Goal: Use online tool/utility

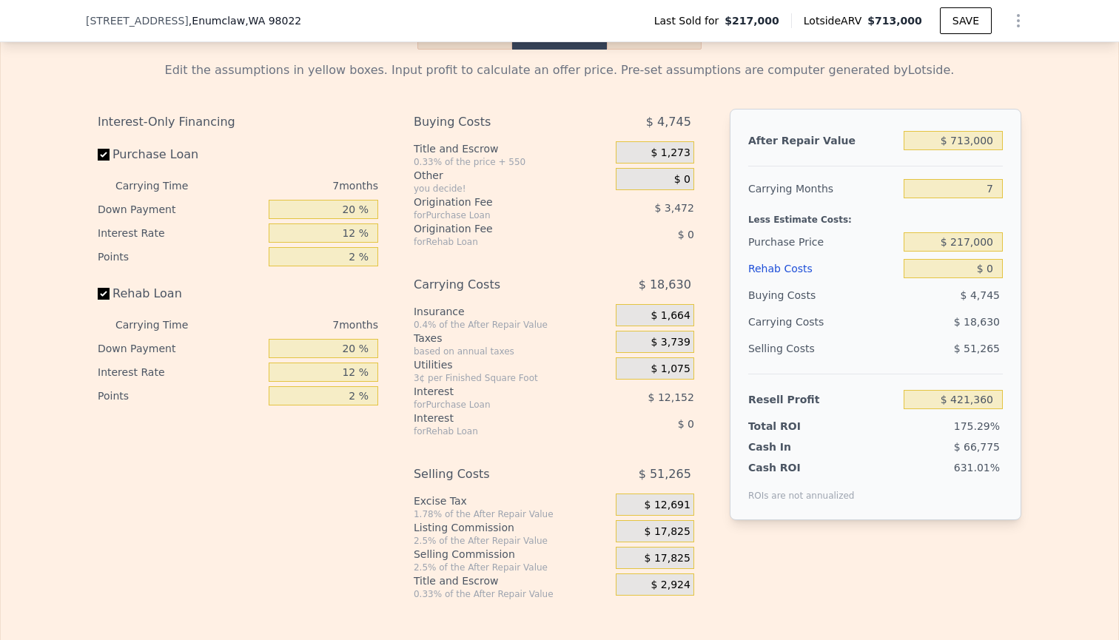
scroll to position [2209, 0]
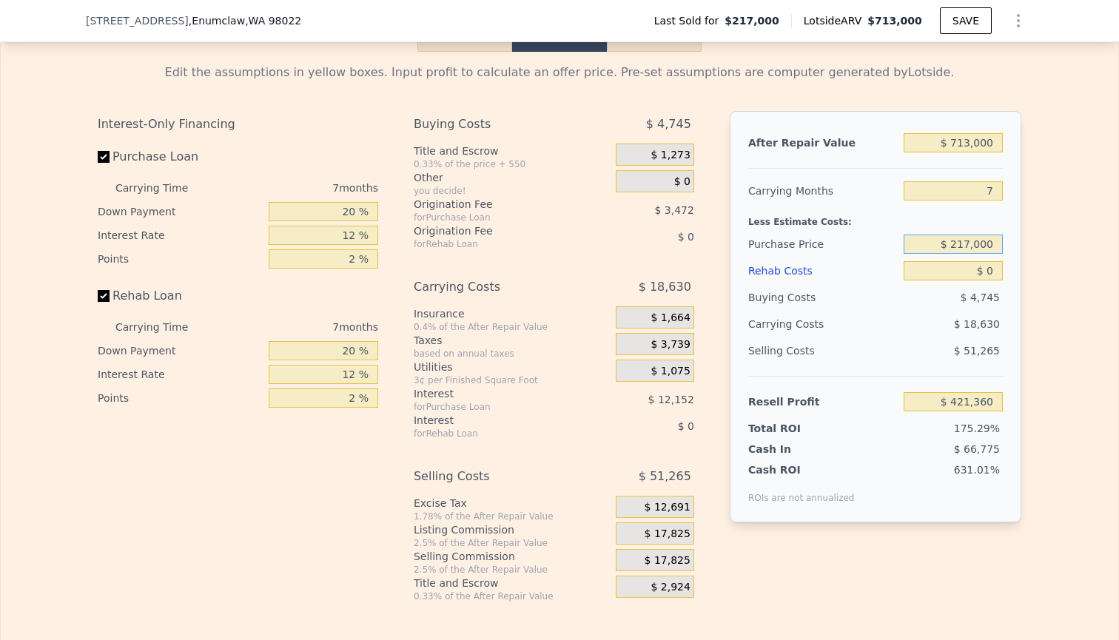
drag, startPoint x: 943, startPoint y: 244, endPoint x: 1059, endPoint y: 248, distance: 116.2
click at [1059, 248] on div "Edit the assumptions in yellow boxes. Input profit to calculate an offer price.…" at bounding box center [559, 327] width 1117 height 550
type input "$ 295,000"
type input "$ 337,485"
click at [1057, 305] on div "Edit the assumptions in yellow boxes. Input profit to calculate an offer price.…" at bounding box center [559, 327] width 1117 height 550
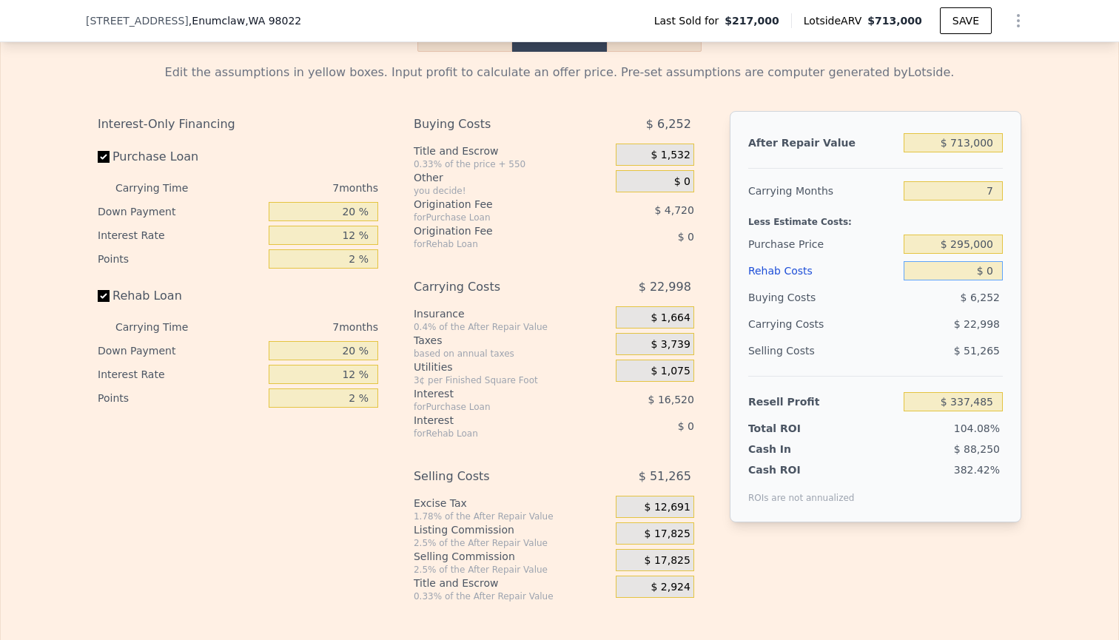
click at [989, 268] on input "$ 0" at bounding box center [952, 270] width 99 height 19
type input "$ 60"
type input "$ 337,424"
type input "$ 600"
type input "$ 336,840"
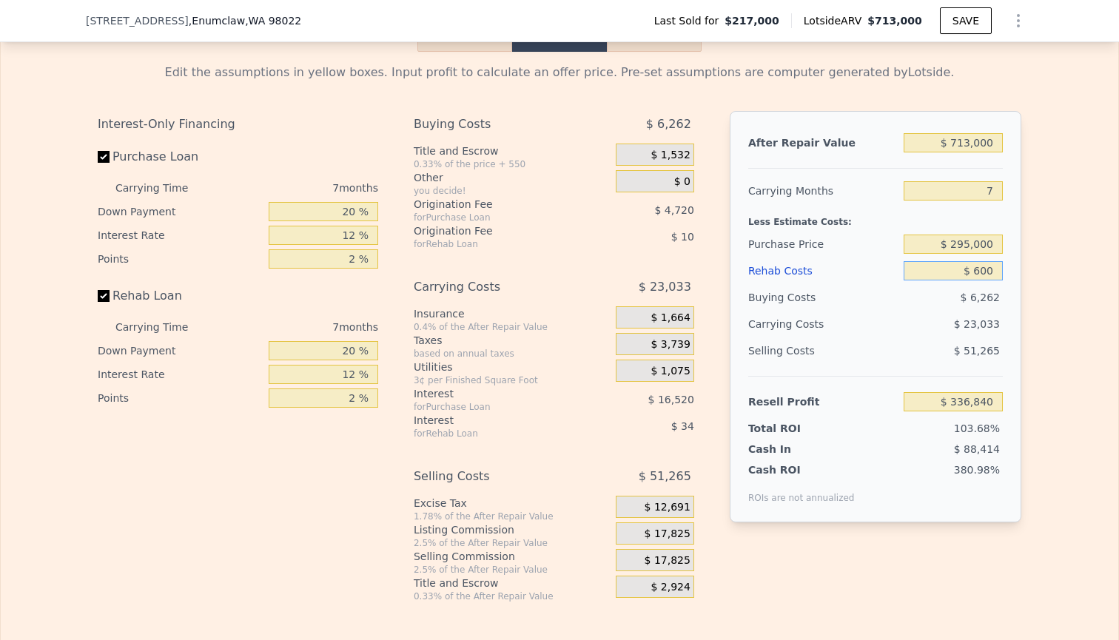
type input "$ 6,000"
type input "$ 331,053"
type input "$ 60,000"
type input "$ 273,165"
click at [1070, 352] on div "Edit the assumptions in yellow boxes. Input profit to calculate an offer price.…" at bounding box center [559, 327] width 1117 height 550
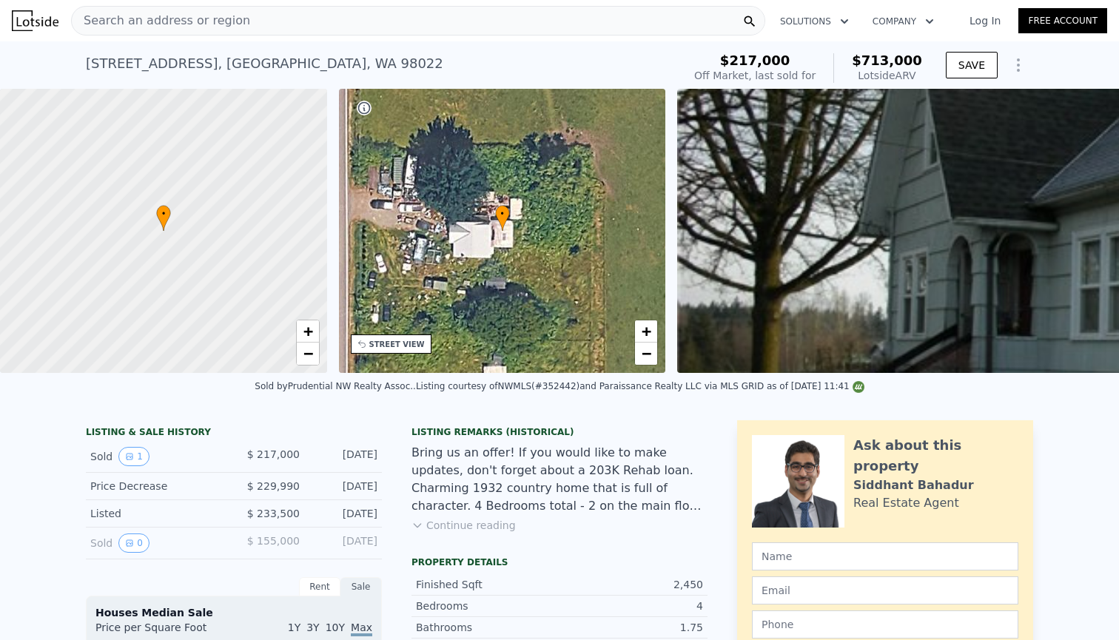
scroll to position [0, 0]
